Goal: Task Accomplishment & Management: Use online tool/utility

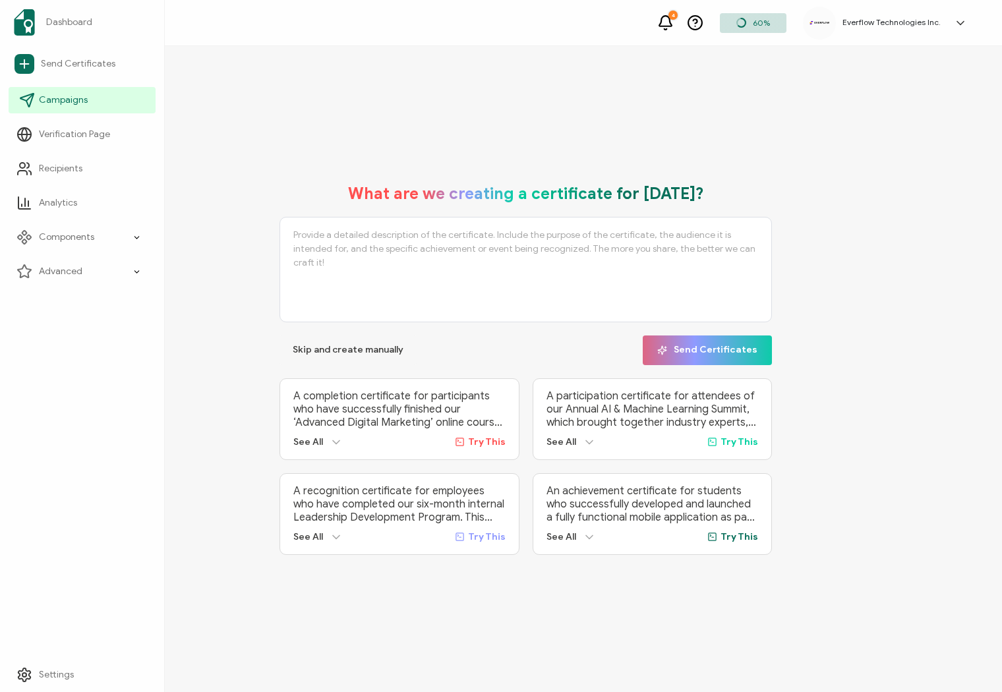
click at [69, 103] on span "Campaigns" at bounding box center [63, 100] width 49 height 13
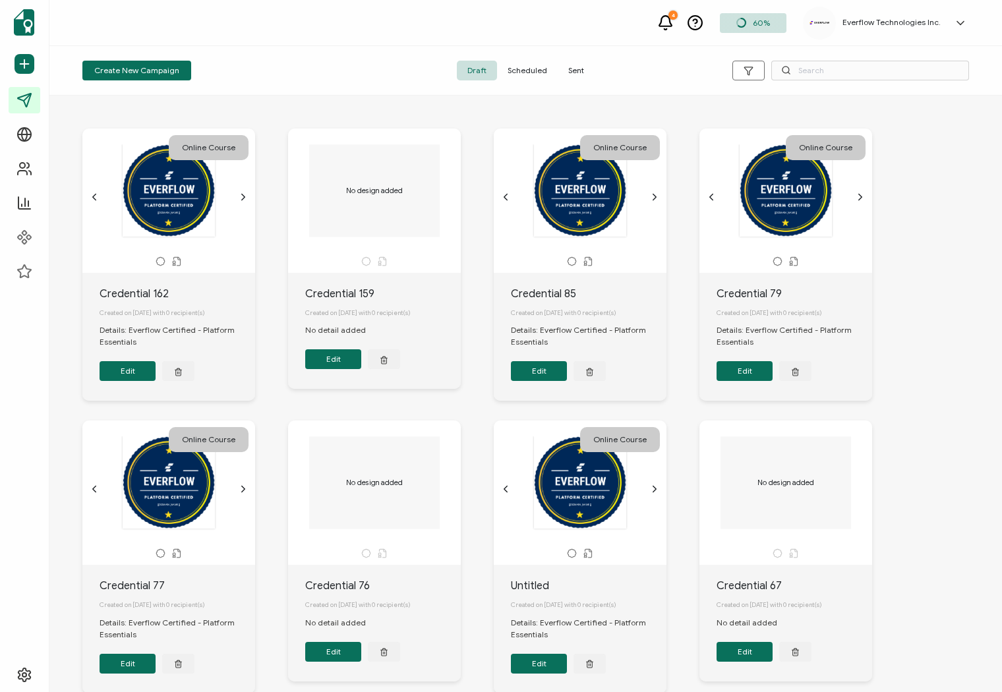
click at [566, 71] on span "Sent" at bounding box center [575, 71] width 37 height 20
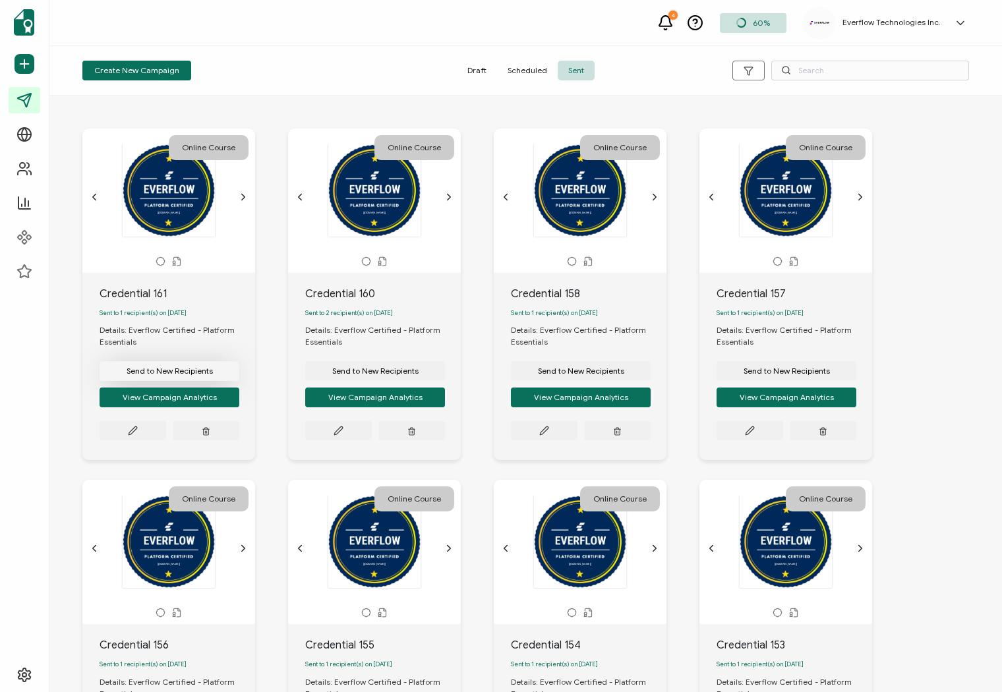
click at [172, 375] on span "Send to New Recipients" at bounding box center [170, 371] width 86 height 8
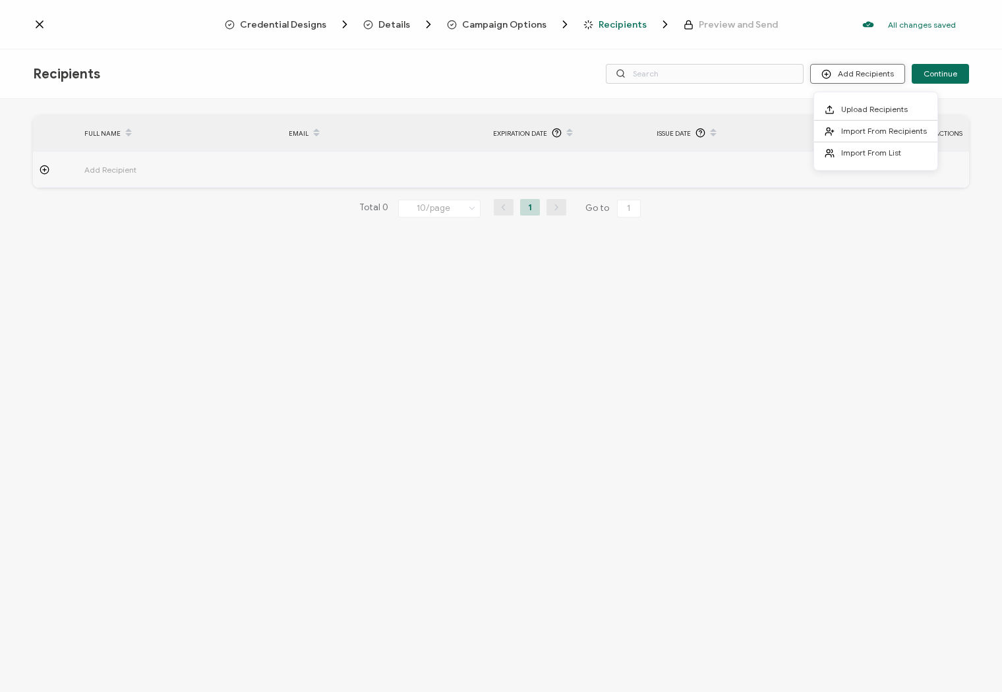
click at [888, 76] on button "Add Recipients" at bounding box center [857, 74] width 95 height 20
drag, startPoint x: 868, startPoint y: 130, endPoint x: 809, endPoint y: 136, distance: 59.6
click at [868, 130] on span "Import From Recipients" at bounding box center [884, 131] width 86 height 10
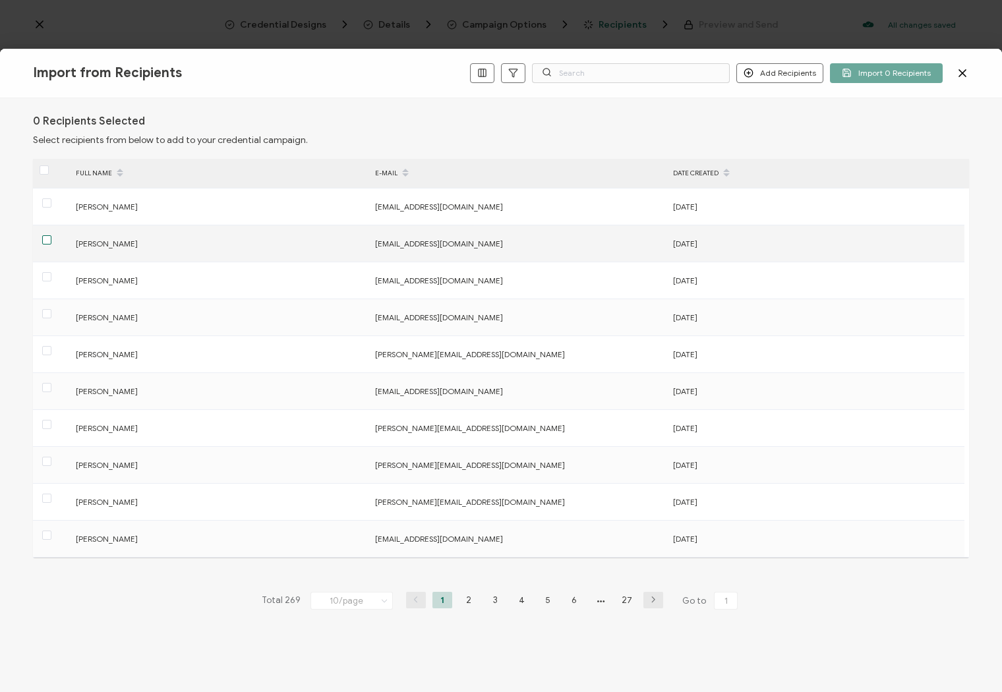
click at [47, 242] on span at bounding box center [46, 239] width 9 height 9
click at [51, 235] on input "checkbox" at bounding box center [51, 235] width 0 height 0
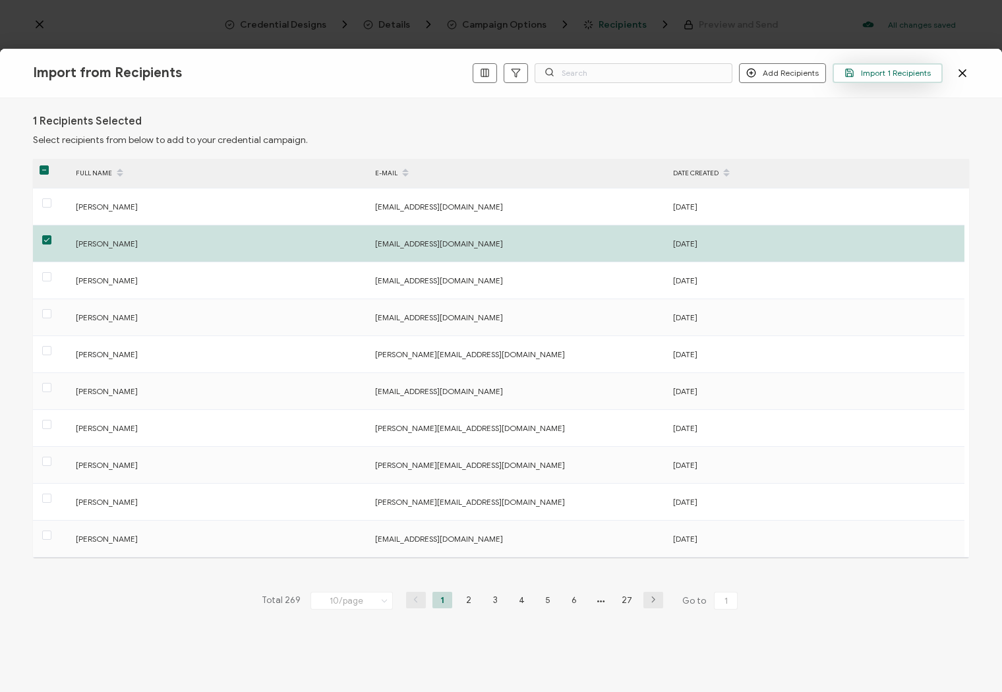
click at [884, 71] on span "Import 1 Recipients" at bounding box center [887, 73] width 86 height 10
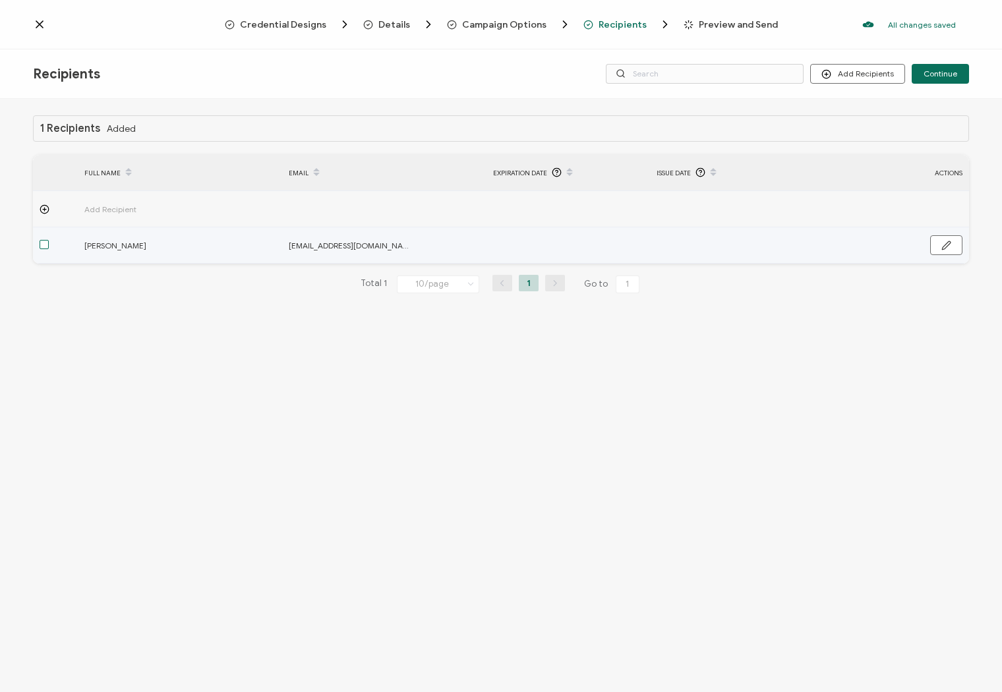
click at [43, 246] on span at bounding box center [44, 244] width 9 height 9
click at [49, 240] on input "checkbox" at bounding box center [49, 240] width 0 height 0
drag, startPoint x: 43, startPoint y: 248, endPoint x: 513, endPoint y: 194, distance: 473.6
click at [43, 248] on span at bounding box center [44, 244] width 9 height 9
click at [49, 240] on input "checkbox" at bounding box center [49, 240] width 0 height 0
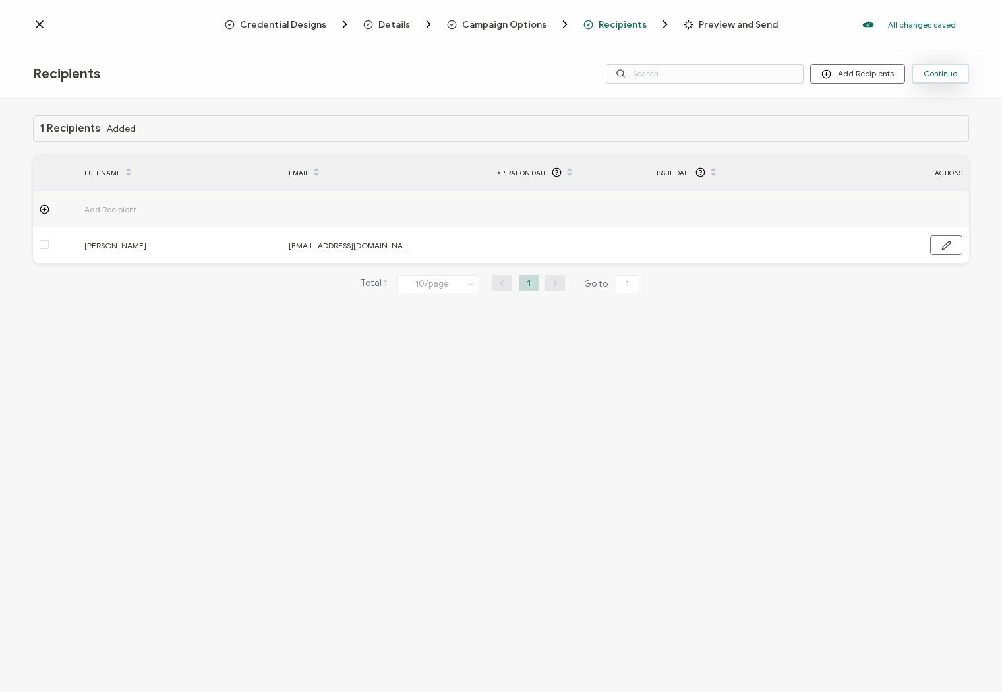
click at [940, 71] on span "Continue" at bounding box center [940, 74] width 34 height 8
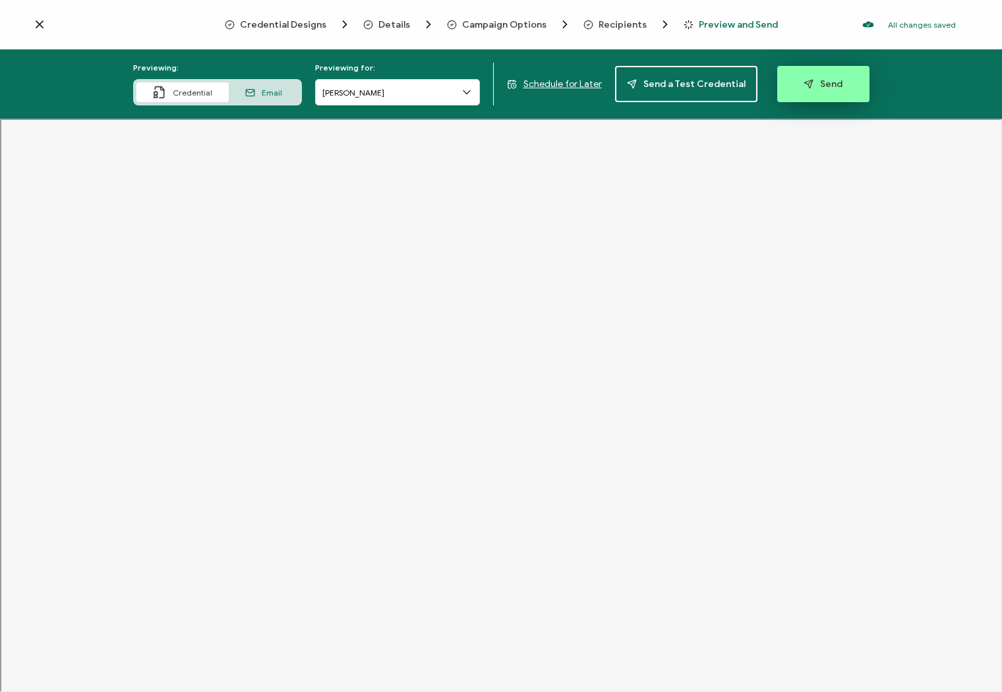
click at [811, 91] on button "Send" at bounding box center [823, 84] width 92 height 36
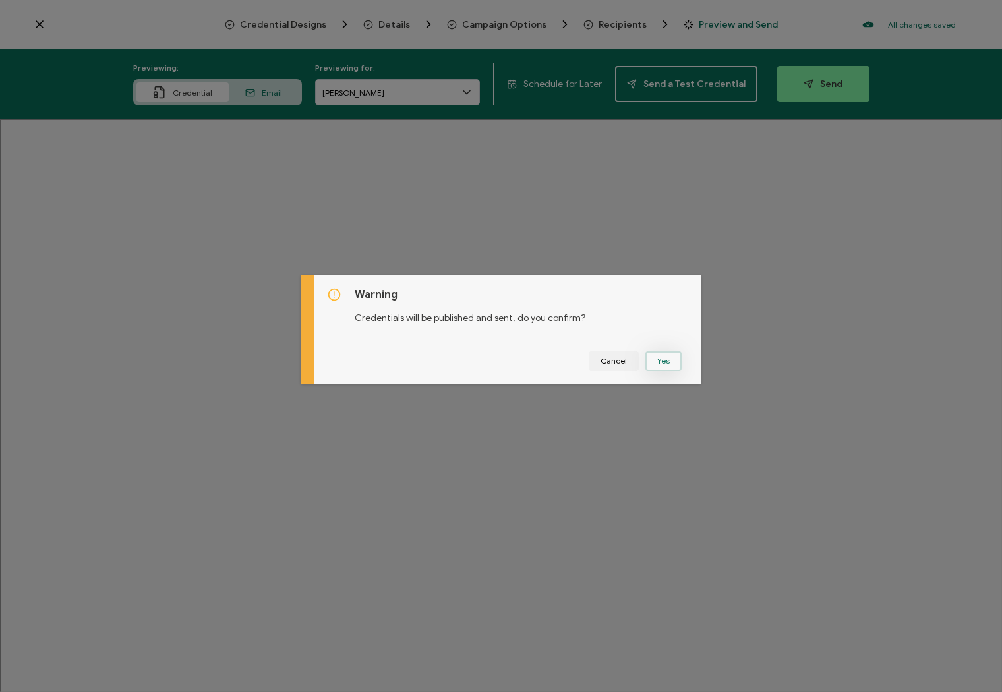
click at [670, 361] on button "Yes" at bounding box center [663, 361] width 36 height 20
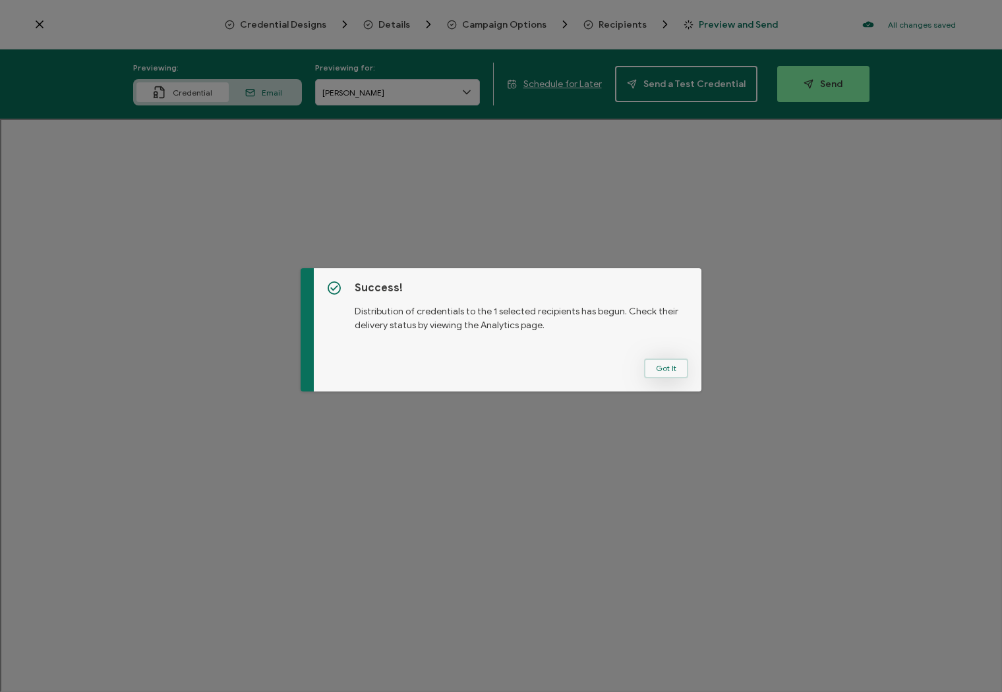
click at [669, 361] on button "Got It" at bounding box center [666, 368] width 44 height 20
